Goal: Task Accomplishment & Management: Use online tool/utility

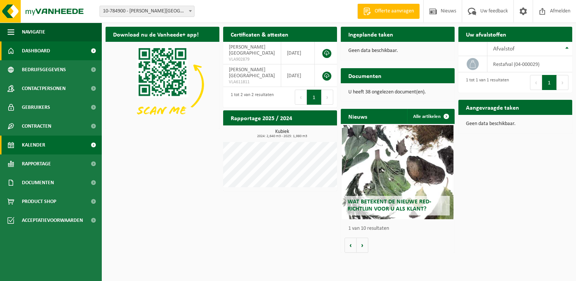
click at [43, 146] on span "Kalender" at bounding box center [33, 145] width 23 height 19
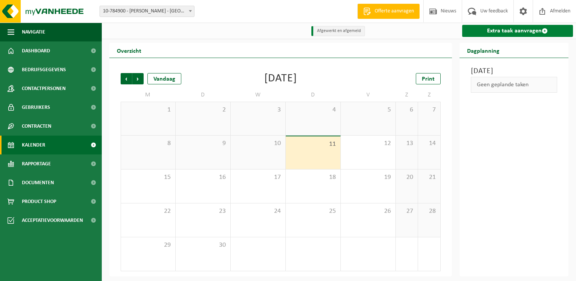
click at [491, 29] on link "Extra taak aanvragen" at bounding box center [517, 31] width 111 height 12
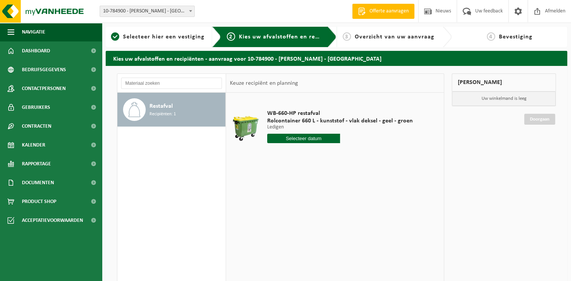
click at [288, 140] on input "text" at bounding box center [303, 138] width 73 height 9
click at [298, 203] on div "17" at bounding box center [300, 205] width 13 height 12
type input "Van 2025-09-17"
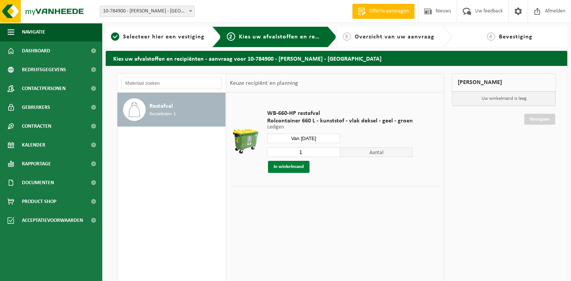
click at [285, 166] on button "In winkelmand" at bounding box center [288, 167] width 41 height 12
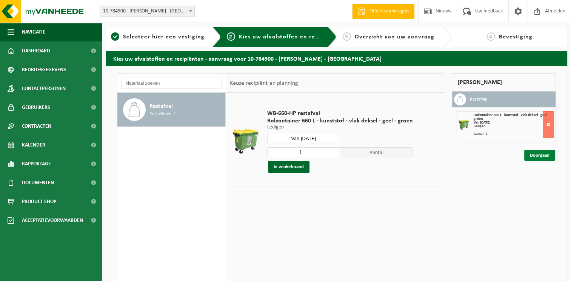
click at [531, 155] on link "Doorgaan" at bounding box center [539, 155] width 31 height 11
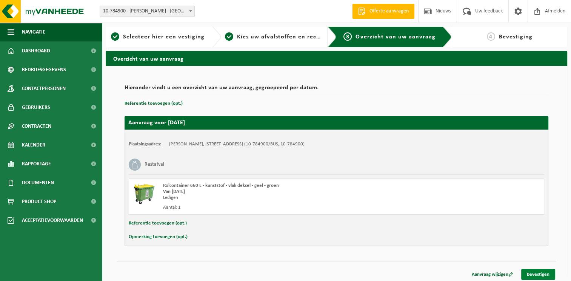
click at [533, 276] on link "Bevestigen" at bounding box center [538, 274] width 34 height 11
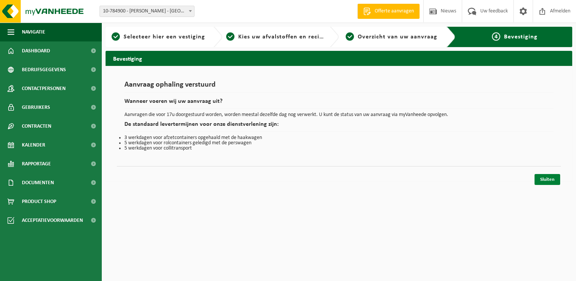
click at [542, 178] on link "Sluiten" at bounding box center [548, 179] width 26 height 11
